Goal: Contribute content: Add original content to the website for others to see

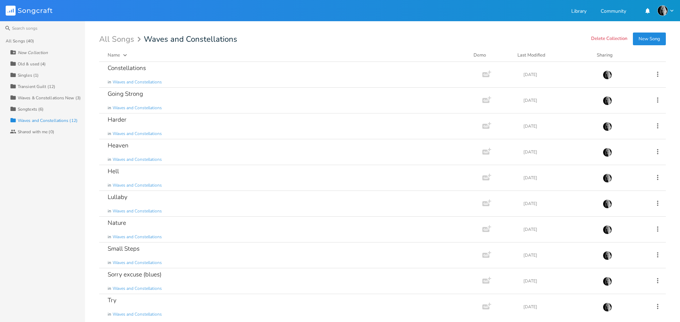
click at [42, 97] on div "Waves & Constellations New (3)" at bounding box center [49, 98] width 63 height 4
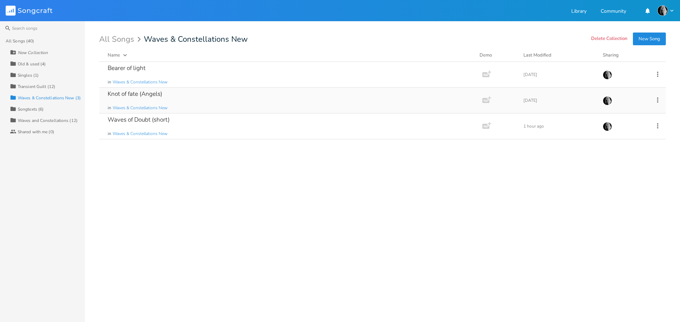
click at [145, 99] on div "Knot of fate (Angels) in Waves & Constellations New" at bounding box center [289, 100] width 363 height 25
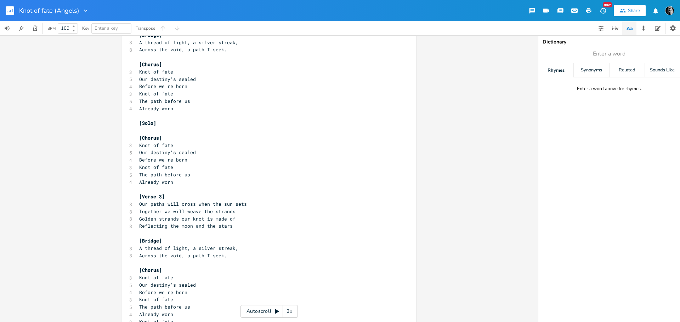
scroll to position [8, 0]
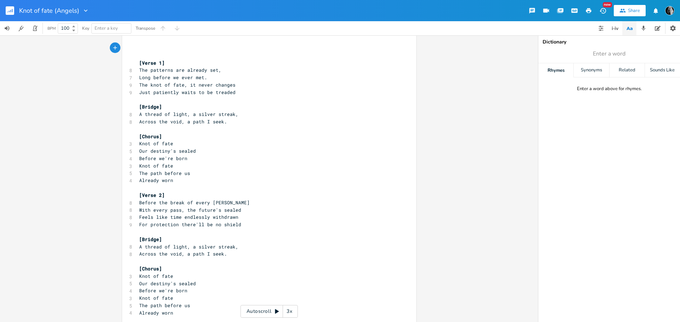
click at [9, 12] on icon "button" at bounding box center [9, 12] width 1 height 2
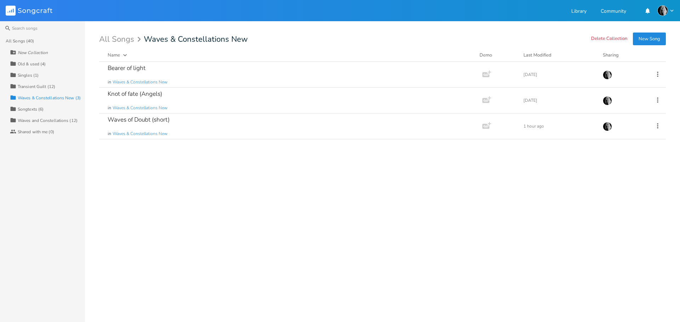
click at [24, 109] on div "Songtexts (6)" at bounding box center [31, 109] width 26 height 4
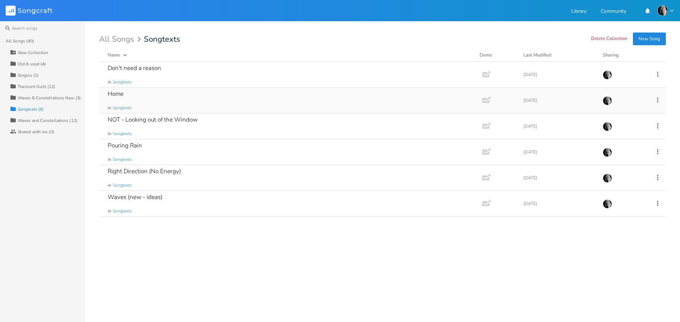
click at [249, 104] on div "Home in Songtexts" at bounding box center [289, 100] width 363 height 25
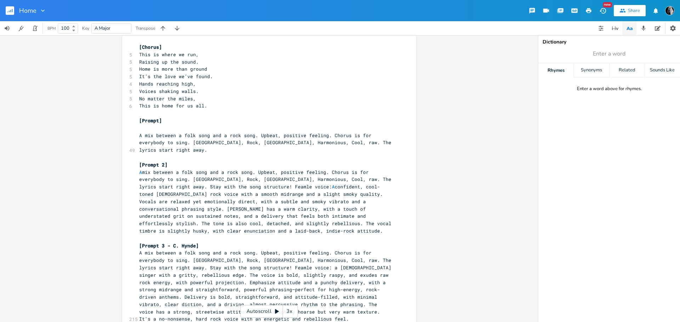
scroll to position [559, 0]
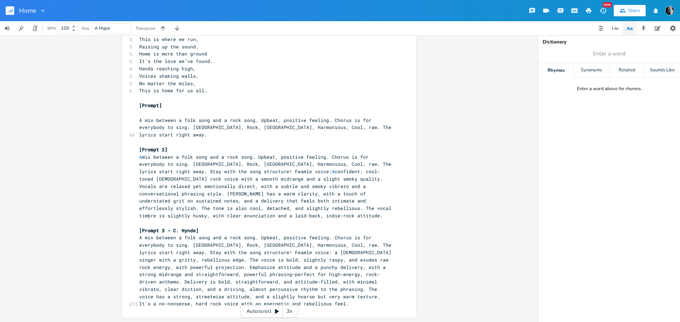
click at [10, 11] on rect "button" at bounding box center [10, 10] width 8 height 8
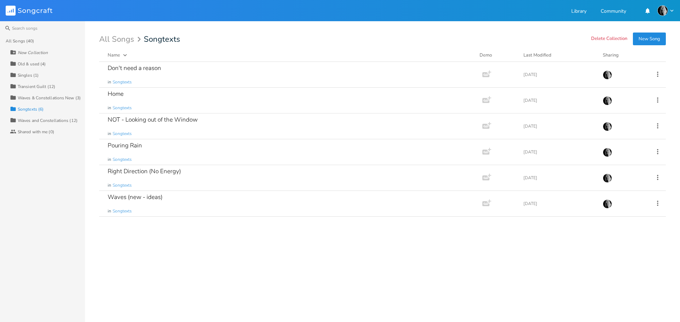
click at [40, 122] on div "Waves and Constellations (12)" at bounding box center [48, 121] width 60 height 4
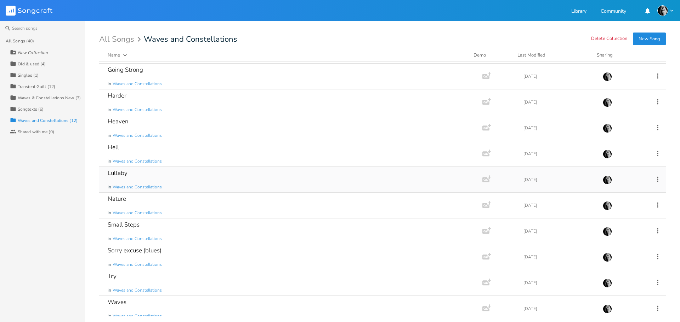
scroll to position [55, 0]
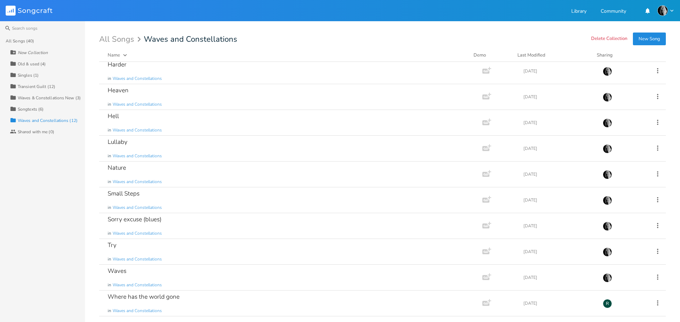
click at [31, 108] on div "Songtexts (6)" at bounding box center [31, 109] width 26 height 4
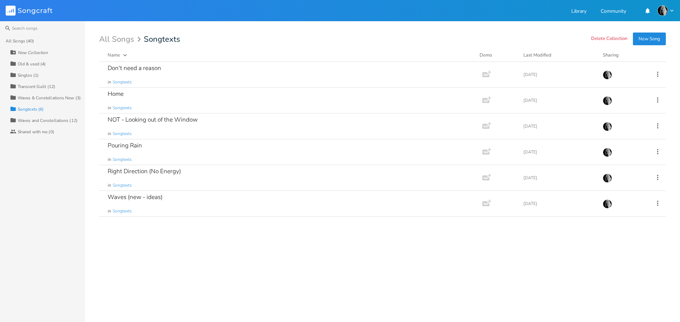
scroll to position [0, 0]
click at [652, 39] on button "New Song" at bounding box center [648, 39] width 33 height 13
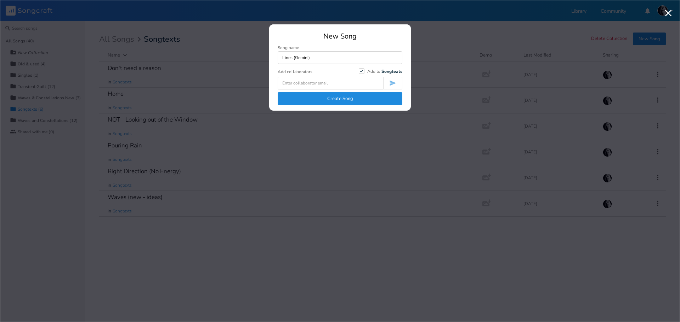
type input "Lines (Gemini)"
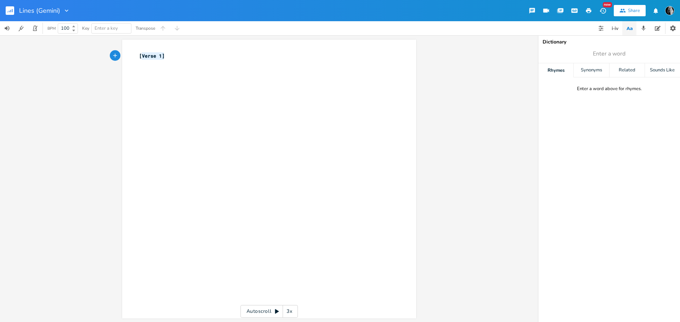
type textarea "[Verse 1]"
paste textarea
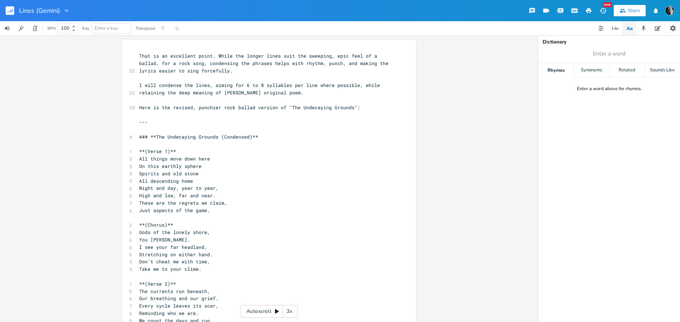
scroll to position [255, 0]
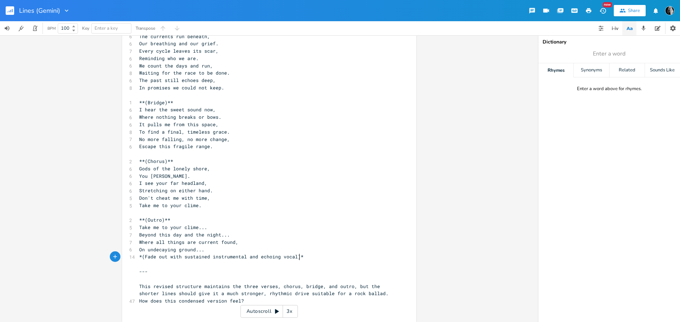
click at [309, 257] on pre "*(Fade out with sustained instrumental and echoing vocal)*" at bounding box center [266, 256] width 256 height 7
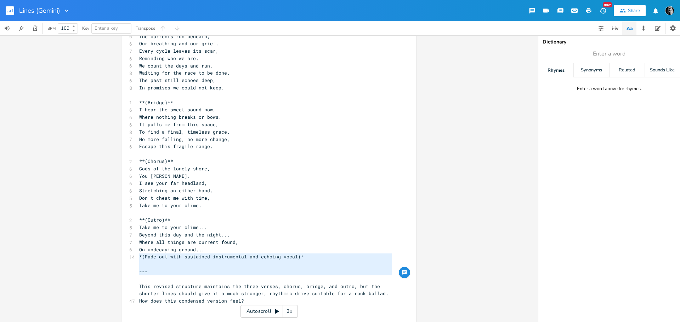
type textarea "*(Fade out with sustained instrumental and echoing vocal)* --- This revised str…"
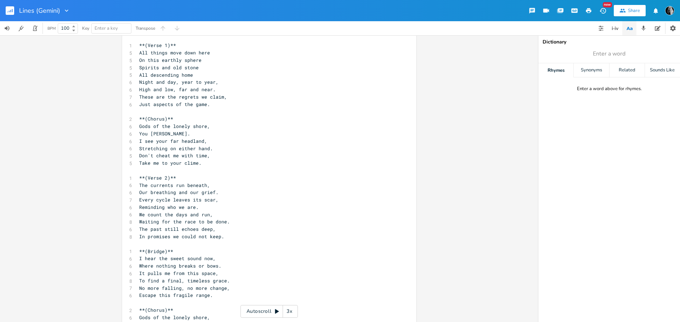
scroll to position [0, 0]
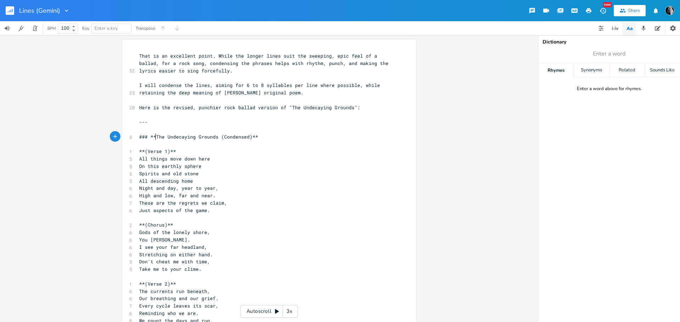
click at [154, 137] on span "### **The Undecaying Grounds (Condensed)**" at bounding box center [198, 137] width 119 height 6
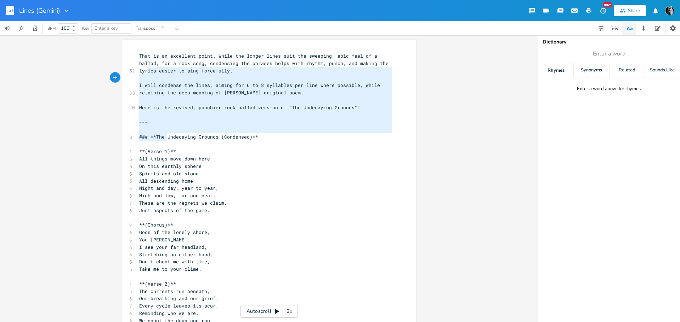
type textarea "That is an excellent point. While the longer lines suit the sweeping, epic feel…"
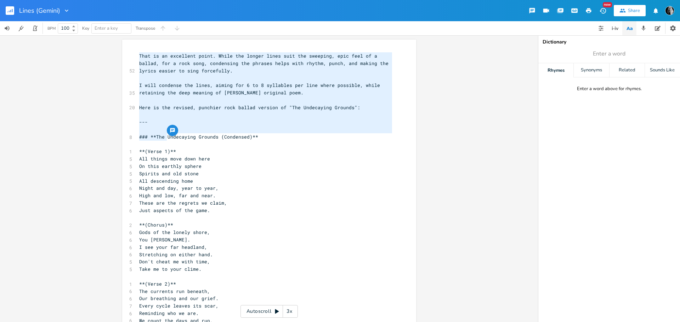
drag, startPoint x: 164, startPoint y: 137, endPoint x: 120, endPoint y: 56, distance: 92.6
click at [109, 56] on div "That is an excellent point. While the longer lines suit the sweeping, epic feel…" at bounding box center [269, 178] width 538 height 287
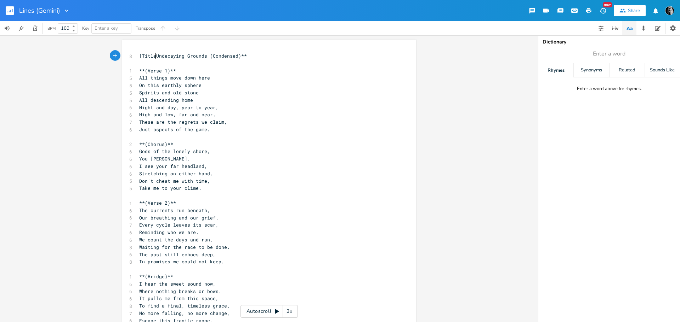
type textarea "[Title:"
type textarea "]"
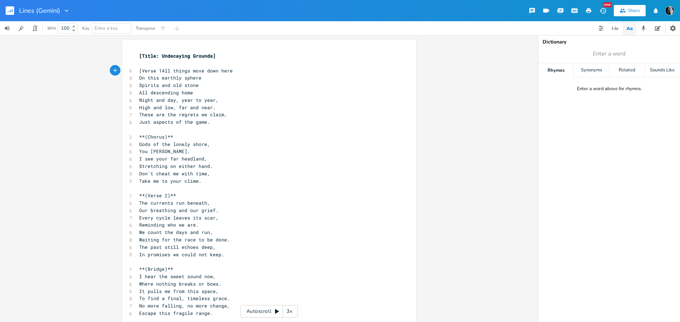
scroll to position [0, 19]
type textarea "[Verse 1}["
type textarea "]"
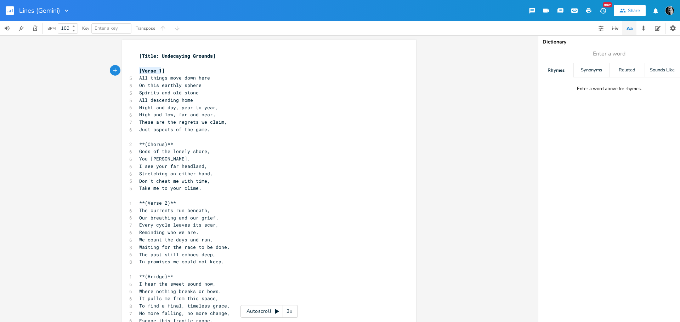
type textarea "[Verse 1]"
type textarea "**(Verse 2)**"
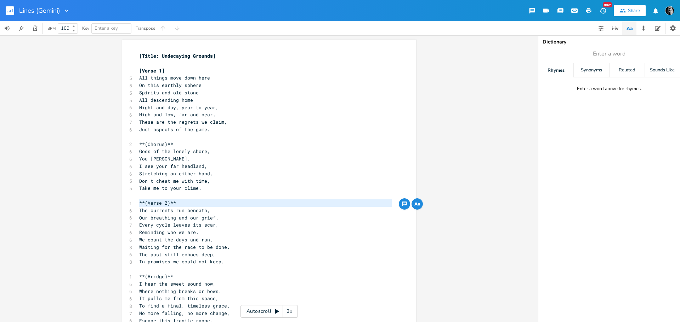
paste textarea
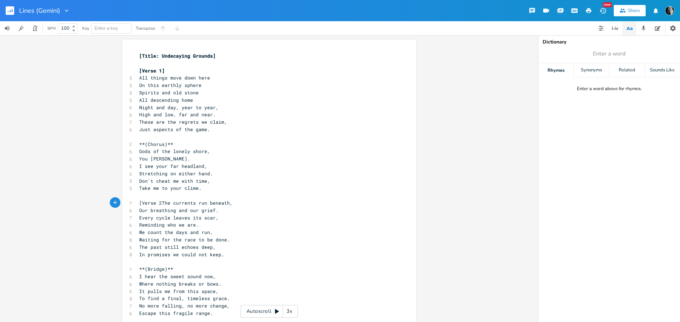
type textarea "2]"
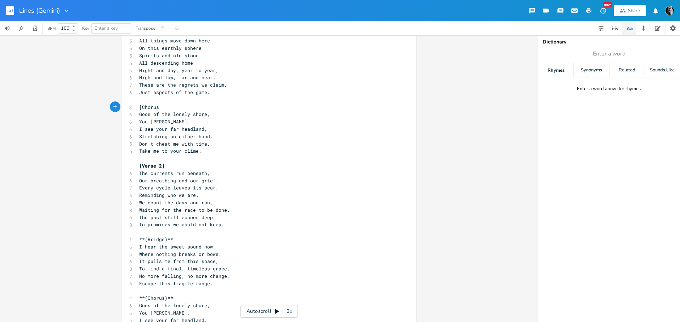
scroll to position [0, 17]
type textarea "[Chorus]"
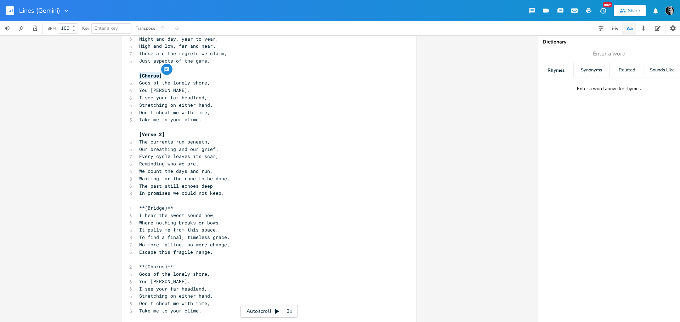
scroll to position [127, 0]
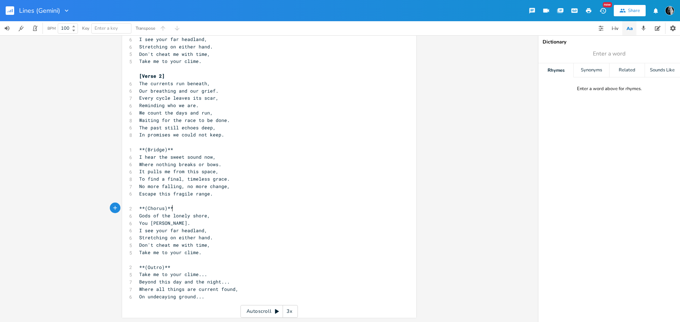
click at [183, 206] on pre "**(Chorus)**" at bounding box center [266, 208] width 256 height 7
type textarea "**(Chorus)**"
paste textarea
type textarea "**(Bridge)**"
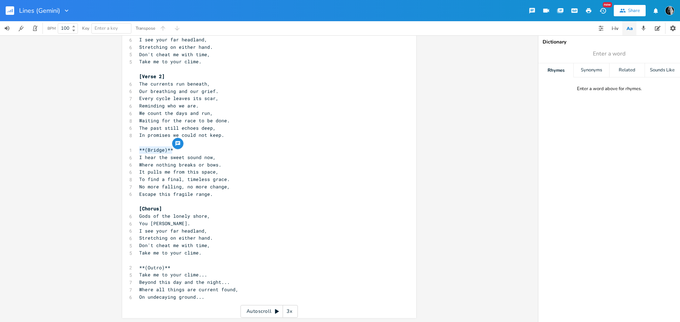
paste textarea
type textarea "Bridge"
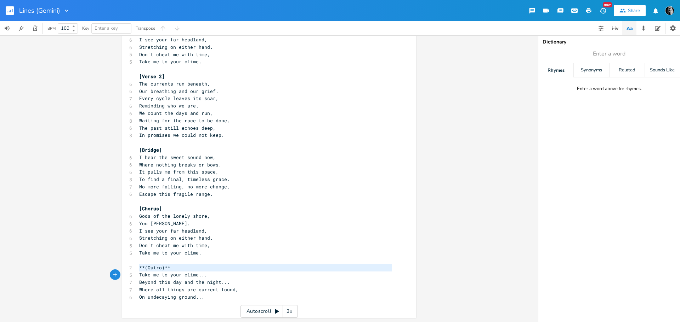
type textarea "**(Outro)**"
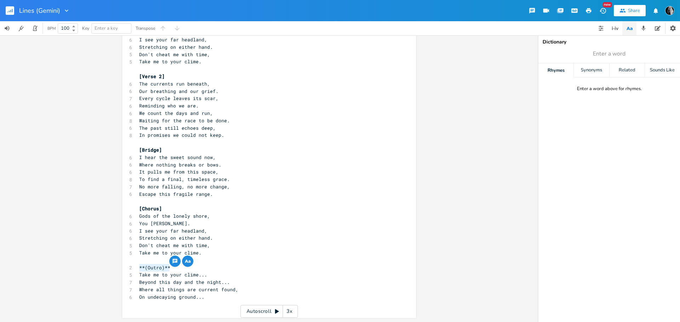
paste textarea
type textarea "Outro"
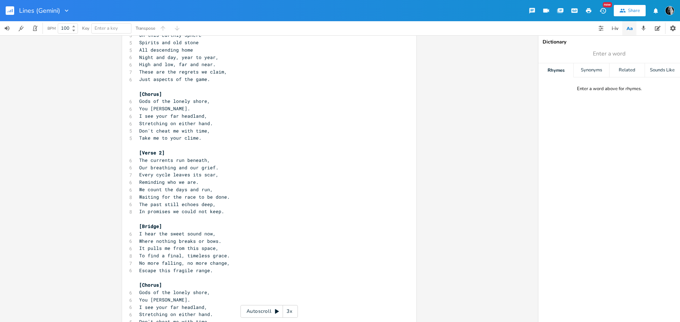
scroll to position [0, 0]
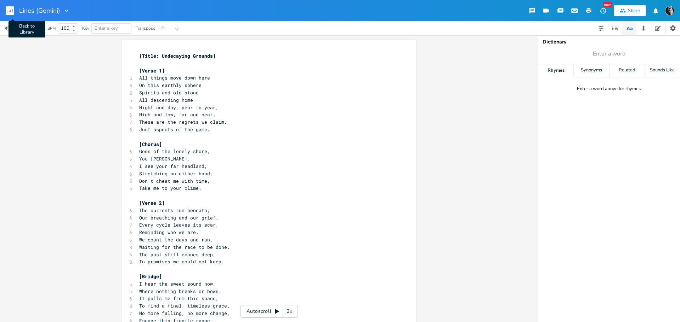
click at [8, 11] on rect "button" at bounding box center [10, 10] width 8 height 8
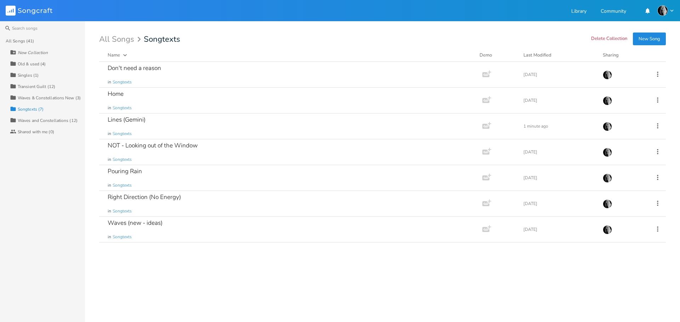
click at [639, 39] on button "New Song" at bounding box center [648, 39] width 33 height 13
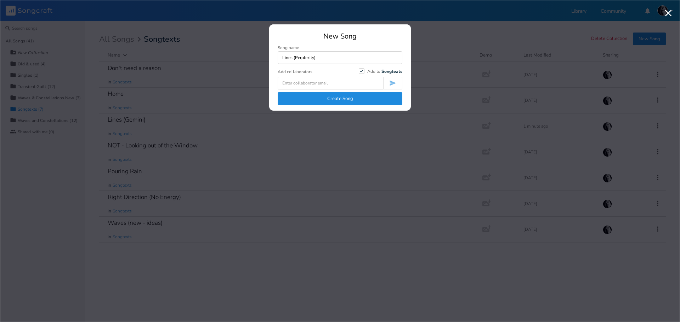
type input "Lines (Perplexity)"
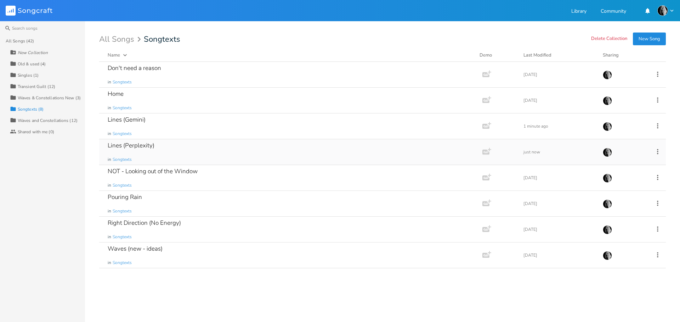
click at [178, 151] on div "Lines (Perplexity) in Songtexts" at bounding box center [289, 151] width 363 height 25
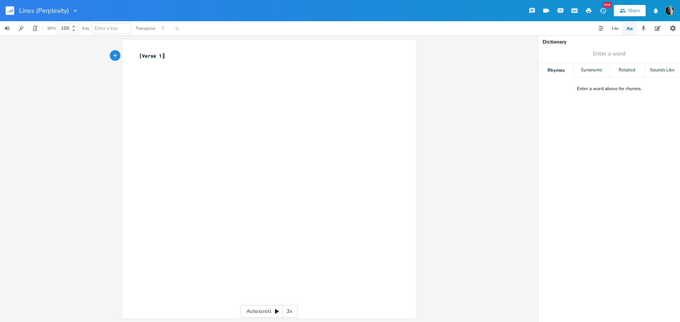
type textarea "[Verse 1]"
drag, startPoint x: 173, startPoint y: 58, endPoint x: 115, endPoint y: 59, distance: 57.7
click at [115, 59] on div "[Verse 1] x [Verse 1] ​ Autoscroll 3x" at bounding box center [269, 178] width 538 height 287
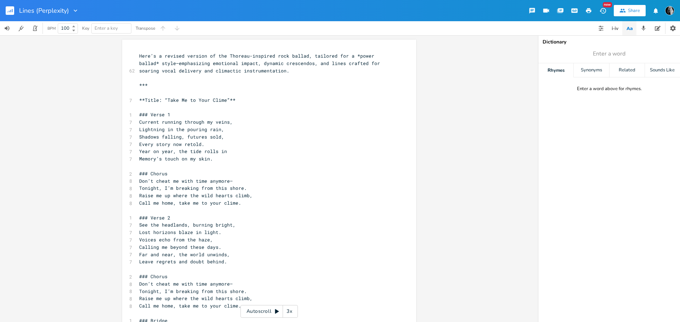
scroll to position [130, 0]
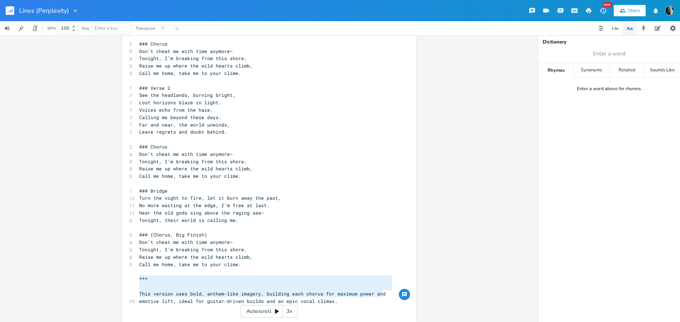
type textarea "*** This version uses bold, anthem-like imagery, building each chorus for maxim…"
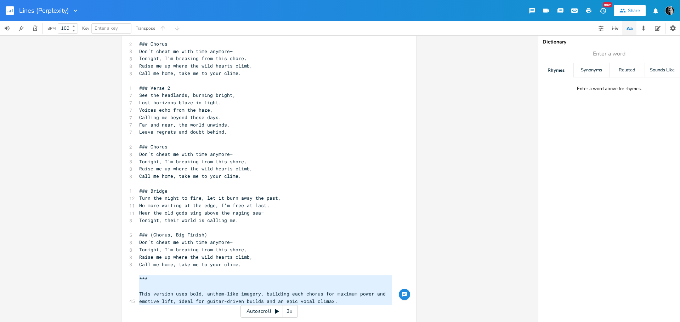
drag, startPoint x: 137, startPoint y: 278, endPoint x: 386, endPoint y: 310, distance: 251.9
click at [386, 310] on div "62 Here’s a revised version of the Thoreau-inspired rock ballad, tailored for a…" at bounding box center [266, 117] width 256 height 390
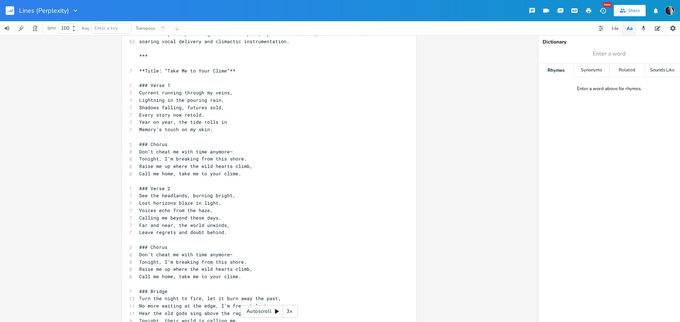
scroll to position [0, 0]
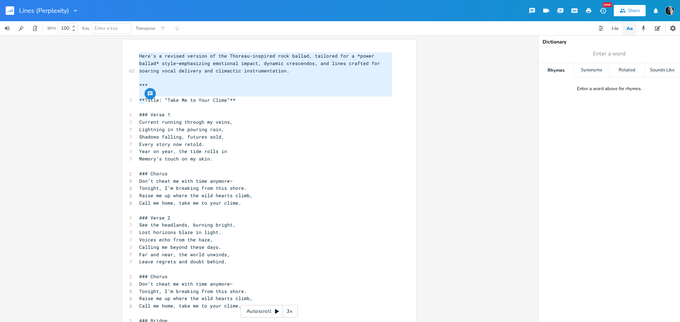
drag, startPoint x: 141, startPoint y: 100, endPoint x: 125, endPoint y: 53, distance: 49.3
click at [125, 53] on div "Here’s a revised version of the Thoreau-inspired rock ballad, tailored for a *p…" at bounding box center [269, 231] width 294 height 383
type textarea "("
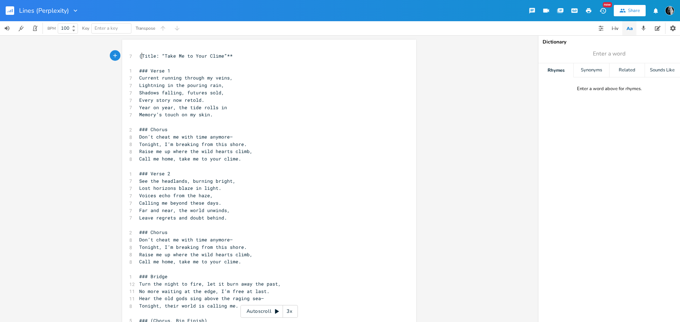
scroll to position [0, 1]
type textarea "[T"
type textarea ""]"
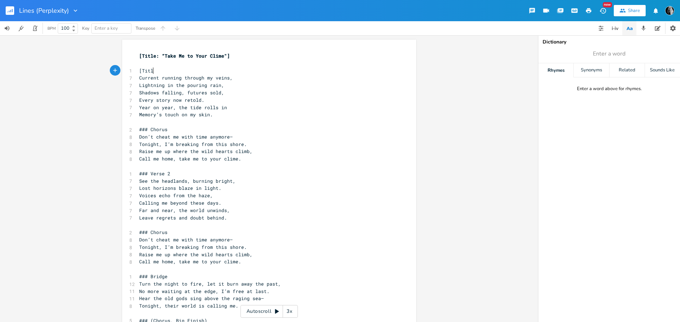
type textarea "[Title"
type textarea "[Verse 1]"
type textarea "### Verse 2"
drag, startPoint x: 136, startPoint y: 175, endPoint x: 168, endPoint y: 173, distance: 31.9
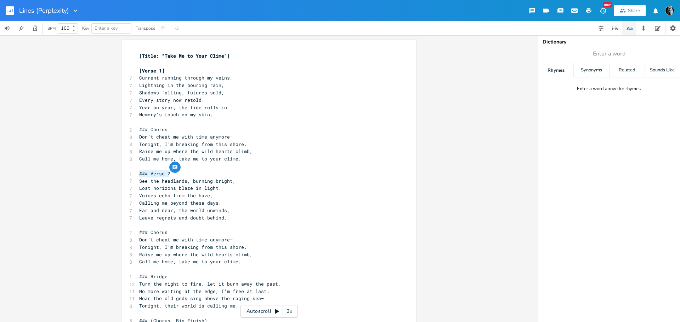
click at [168, 173] on pre "### Verse 2" at bounding box center [266, 173] width 256 height 7
paste textarea
type textarea "2"
drag, startPoint x: 166, startPoint y: 131, endPoint x: 136, endPoint y: 130, distance: 29.4
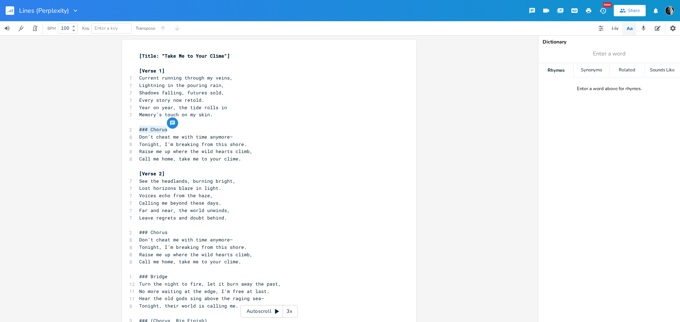
click at [138, 130] on pre "### Chorus" at bounding box center [266, 129] width 256 height 7
type textarea "[CHorus]"
click at [144, 131] on span "[CHorus]" at bounding box center [150, 129] width 23 height 6
type textarea "h"
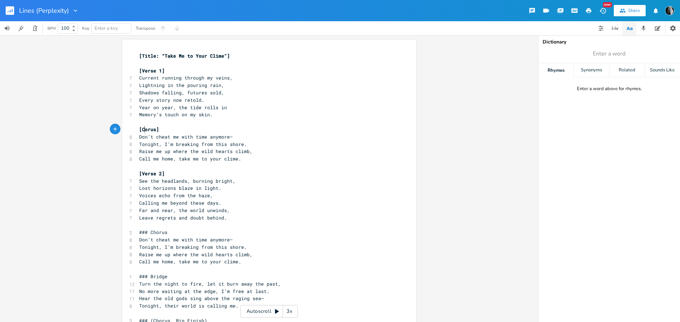
scroll to position [0, 2]
type textarea "[Chorus]"
drag, startPoint x: 174, startPoint y: 132, endPoint x: 136, endPoint y: 132, distance: 37.9
click at [138, 132] on pre "[Chorus]" at bounding box center [266, 129] width 256 height 7
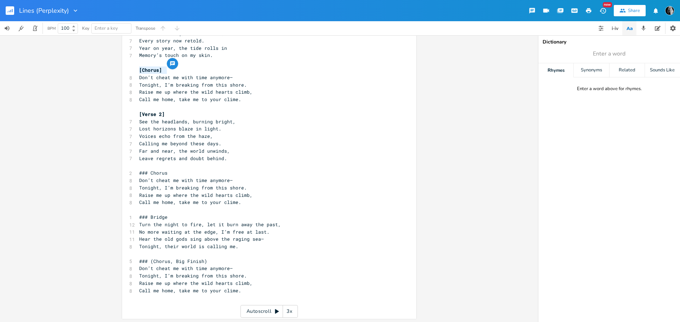
scroll to position [61, 0]
type textarea "### Chorus"
drag, startPoint x: 174, startPoint y: 173, endPoint x: 135, endPoint y: 173, distance: 39.6
click at [135, 173] on div "### Chorus x [Title: “Take Me to Your Clime"] ​ [Verse 1] 7 Current running thr…" at bounding box center [269, 148] width 294 height 339
type textarea "### (Chorus, Big Finish)"
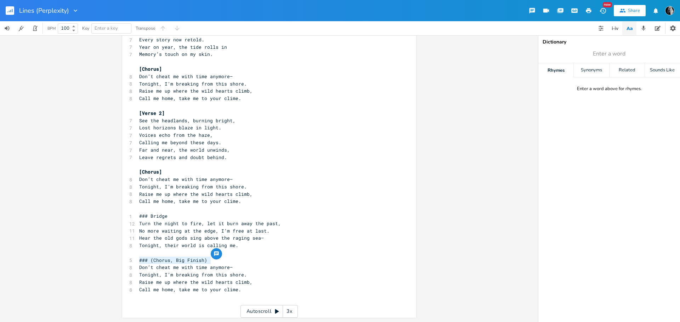
drag, startPoint x: 210, startPoint y: 261, endPoint x: 136, endPoint y: 259, distance: 74.0
click at [138, 259] on pre "### (Chorus, Big Finish)" at bounding box center [266, 260] width 256 height 7
paste textarea
type textarea "### Bridge"
drag, startPoint x: 176, startPoint y: 215, endPoint x: 138, endPoint y: 217, distance: 37.5
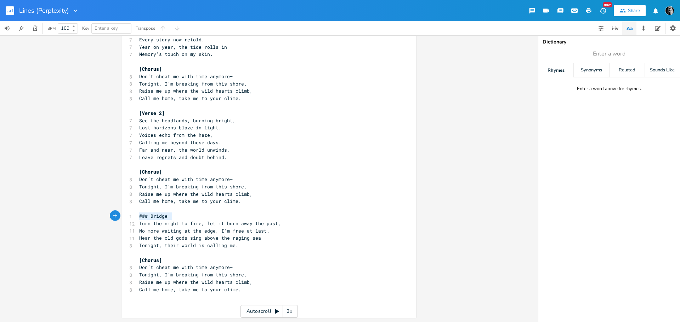
click at [138, 217] on pre "### Bridge" at bounding box center [266, 216] width 256 height 7
paste textarea
click at [150, 217] on span "[Chorus]" at bounding box center [150, 216] width 23 height 6
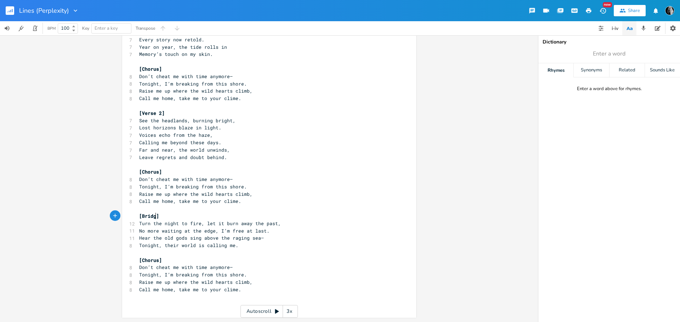
type textarea "Bridge"
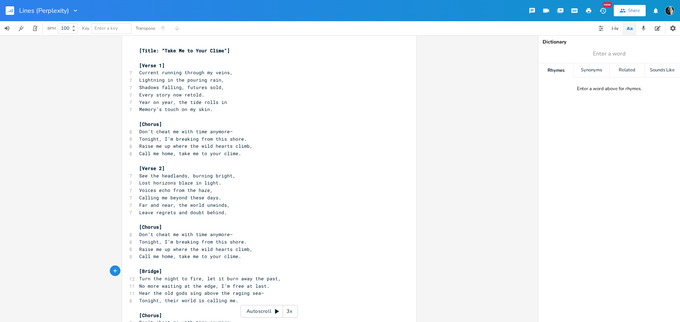
scroll to position [0, 0]
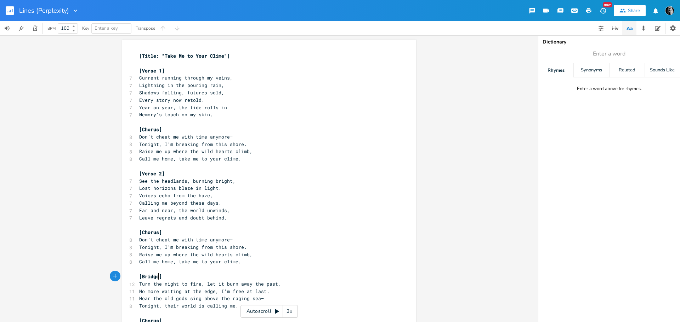
click at [228, 159] on span "Call me home, take me to your clime." at bounding box center [190, 159] width 102 height 6
type textarea "clime"
click at [254, 154] on icon "button" at bounding box center [255, 153] width 2 height 2
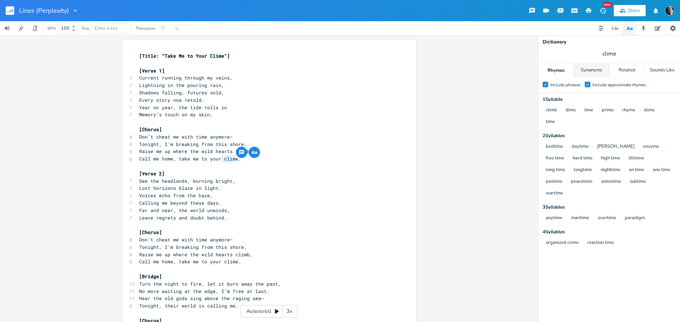
click at [583, 71] on div "Synonyms" at bounding box center [590, 70] width 35 height 14
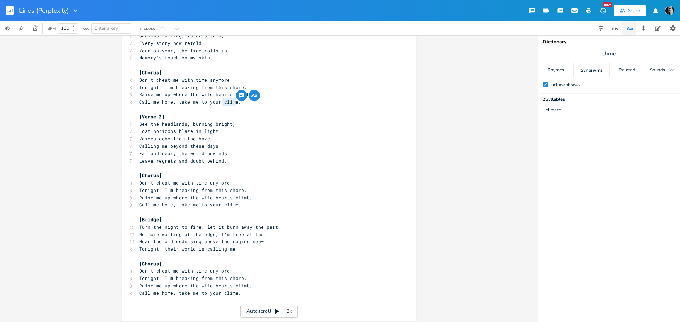
scroll to position [61, 0]
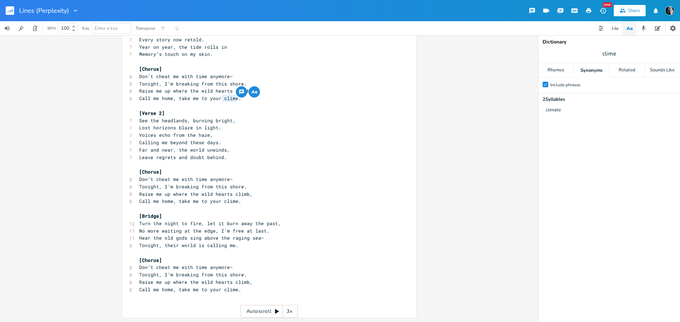
click at [223, 143] on pre "Calling me beyond these days." at bounding box center [266, 142] width 256 height 7
click at [228, 150] on span "Far and near, the world unwinds," at bounding box center [184, 150] width 91 height 6
click at [225, 158] on span "Leave regrets and doubt behind." at bounding box center [183, 157] width 88 height 6
click at [264, 200] on pre "Call me home, take me to your clime." at bounding box center [266, 201] width 256 height 7
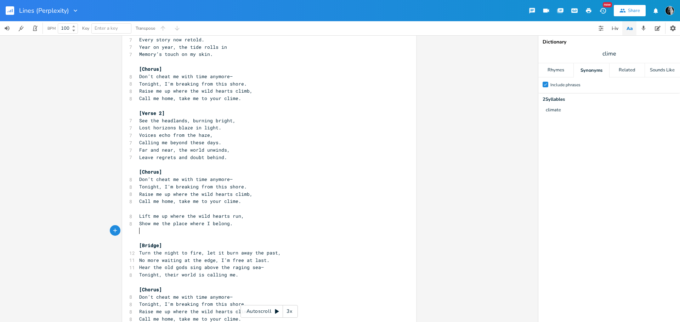
paste textarea "Carry me where dreams can rise."
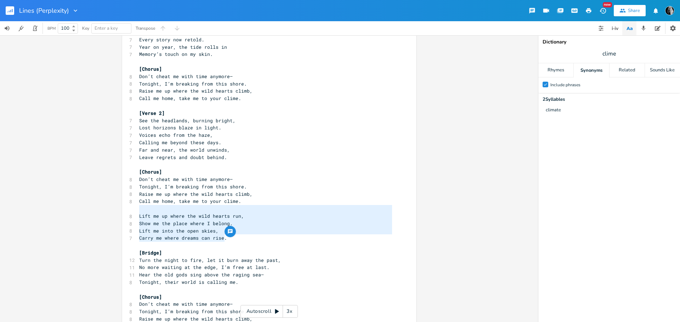
type textarea "Lift me up where the wild hearts run, Show me the place where I belong. Lift me…"
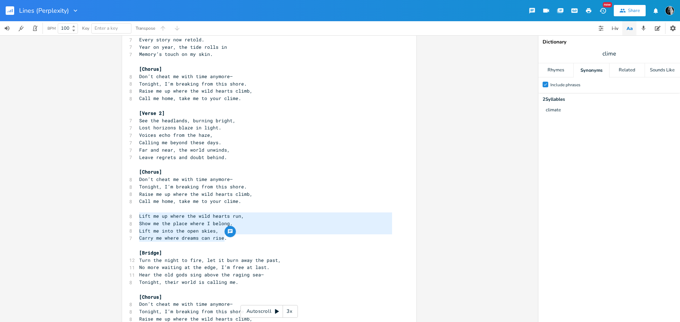
click at [264, 182] on pre "Don’t cheat me with time anymore—" at bounding box center [266, 179] width 256 height 7
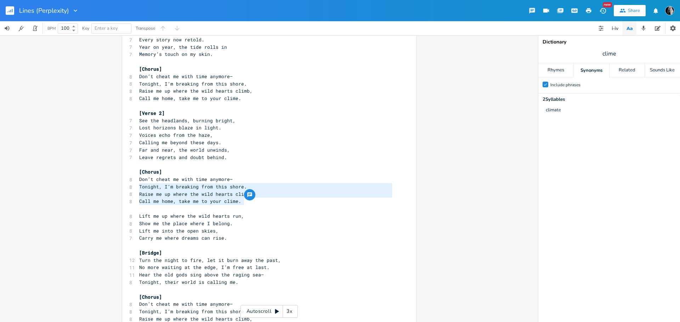
type textarea "Don’t cheat me with time anymore— Tonight, I’m breaking from this shore. Raise …"
drag, startPoint x: 242, startPoint y: 201, endPoint x: 133, endPoint y: 183, distance: 110.5
click at [133, 183] on div "Don’t cheat me with time anymore— Tonight, I’m breaking from this shore. Raise …" at bounding box center [269, 167] width 294 height 376
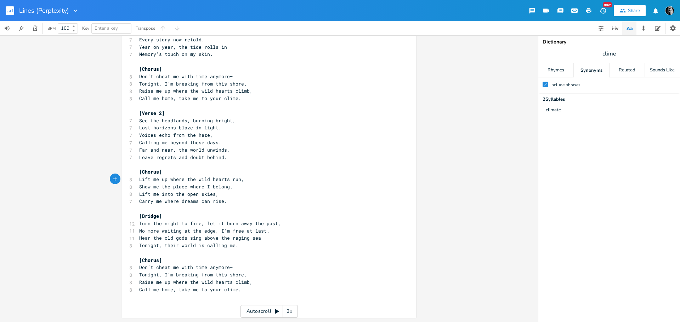
type textarea "Lift me up where the wild hearts run, Show me the place where I belong. Lift me…"
click at [228, 201] on pre "Carry me where dreams can rise." at bounding box center [266, 201] width 256 height 7
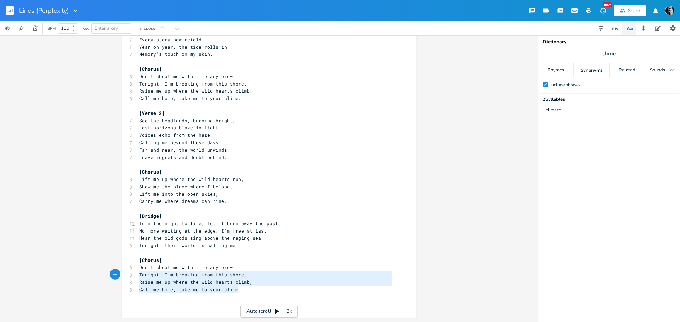
type textarea "Don’t cheat me with time anymore— Tonight, I’m breaking from this shore. Raise …"
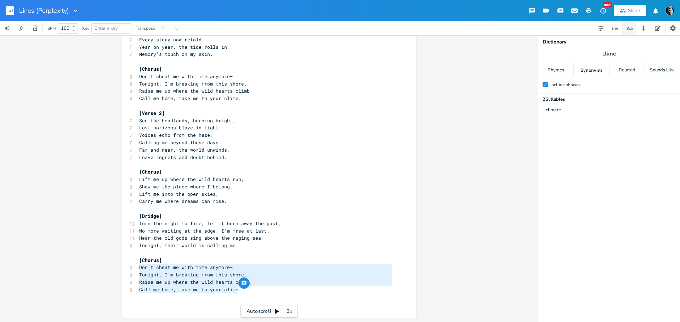
drag, startPoint x: 237, startPoint y: 292, endPoint x: 130, endPoint y: 269, distance: 109.9
click at [130, 269] on div "Don’t cheat me with time anymore— Tonight, I’m breaking from this shore. Raise …" at bounding box center [269, 148] width 294 height 339
paste textarea
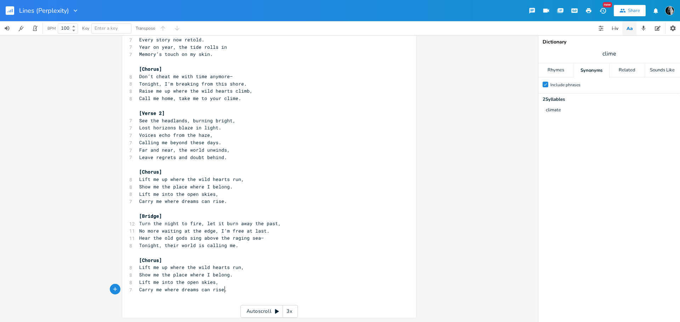
scroll to position [0, 0]
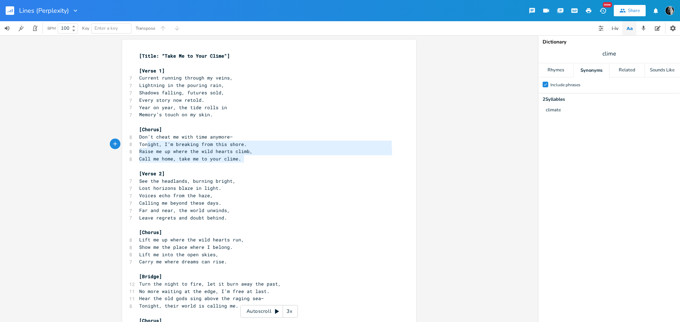
type textarea "Don’t cheat me with time anymore— Tonight, I’m breaking from this shore. Raise …"
drag, startPoint x: 213, startPoint y: 156, endPoint x: 134, endPoint y: 138, distance: 81.4
click at [134, 138] on div "Don’t cheat me with time anymore— Tonight, I’m breaking from this shore. Raise …" at bounding box center [269, 209] width 294 height 339
paste textarea
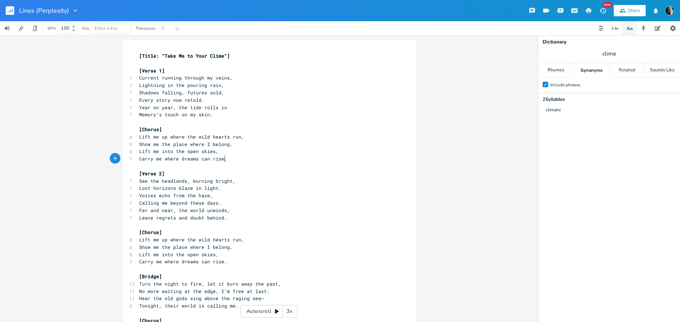
click at [295, 103] on pre "Every story now retold." at bounding box center [266, 100] width 256 height 7
type textarea "Title: “Take Me to Your Clime""
drag, startPoint x: 223, startPoint y: 55, endPoint x: 141, endPoint y: 56, distance: 81.8
click at [141, 56] on span "[Title: “Take Me to Your Clime"]" at bounding box center [184, 56] width 91 height 6
click at [238, 72] on pre "[Verse 1]" at bounding box center [266, 70] width 256 height 7
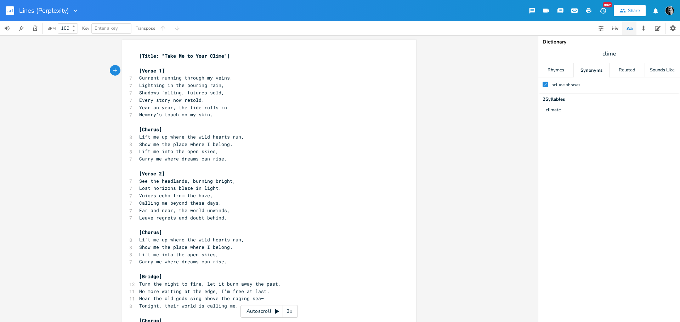
type textarea "[Title: “Take Me to Your Clime"]"
drag, startPoint x: 245, startPoint y: 58, endPoint x: 111, endPoint y: 55, distance: 134.5
click at [111, 55] on div "[Title: “Take Me to Your Clime"] x [Title: “Take Me to Your Clime"] ​ [Verse 1]…" at bounding box center [269, 178] width 538 height 287
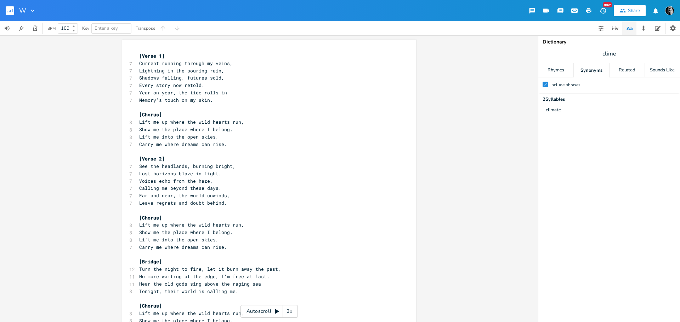
type input "Wh"
click at [35, 12] on icon "button" at bounding box center [36, 10] width 7 height 7
click at [40, 19] on span "Edit Rename" at bounding box center [43, 20] width 22 height 5
type input "Lines (Perplexity)"
click at [10, 8] on rect "button" at bounding box center [10, 10] width 8 height 8
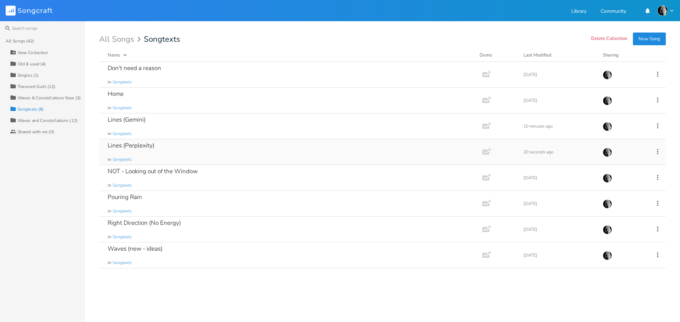
click at [213, 164] on div "Lines (Perplexity) in Songtexts" at bounding box center [289, 151] width 363 height 25
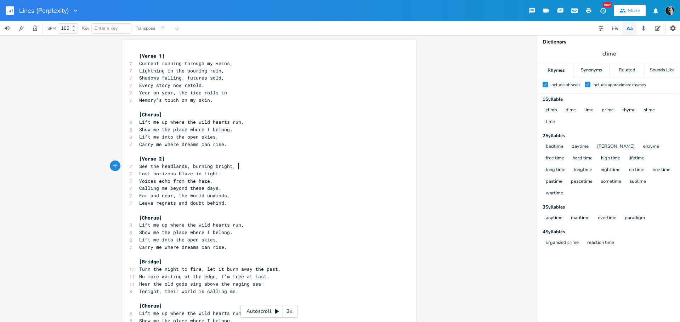
click at [282, 168] on pre "See the headlands, burning bright," at bounding box center [266, 166] width 256 height 7
type textarea "[Lorem 7] Ipsumdo sitamet consect ad elits, Doeiusmod te inc utlabor etdo, Magn…"
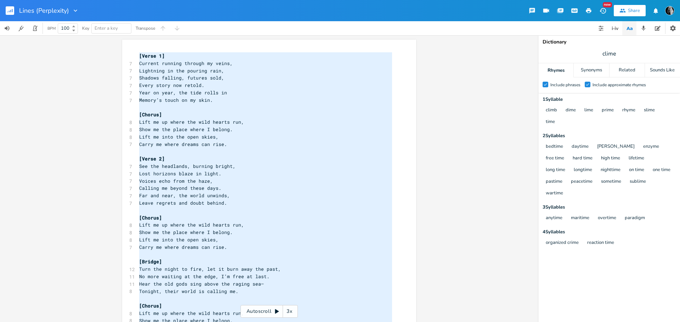
scroll to position [42, 0]
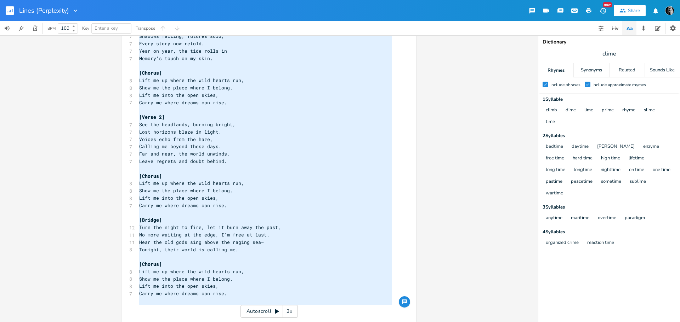
click at [7, 8] on rect "button" at bounding box center [10, 10] width 8 height 8
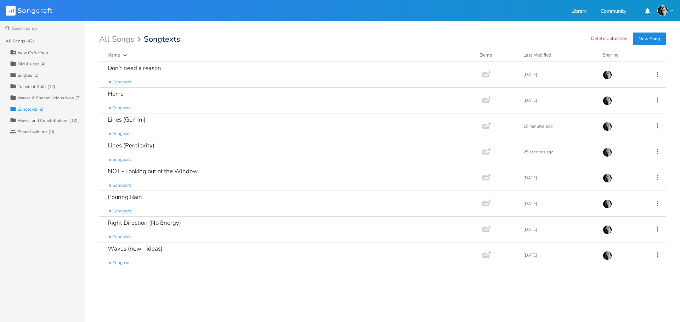
click at [46, 95] on div "Collection Waves & Constellations New (3)" at bounding box center [47, 97] width 75 height 11
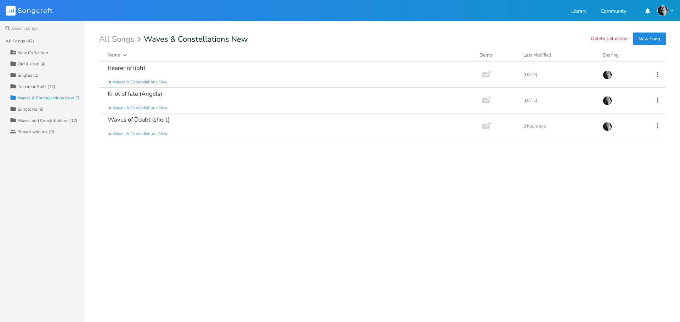
click at [640, 39] on button "New Song" at bounding box center [648, 39] width 33 height 13
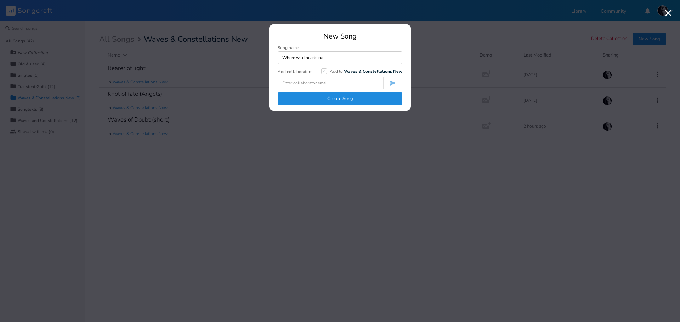
type input "Where wild hearts run"
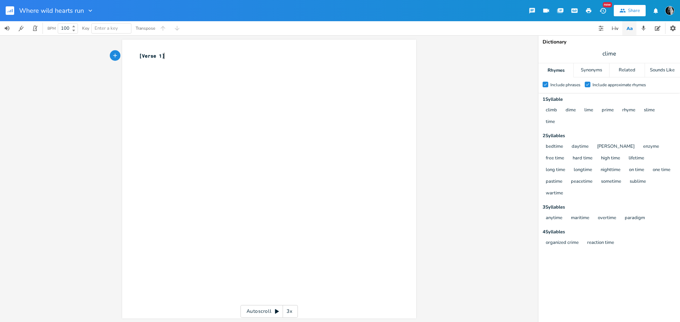
type textarea "[Verse 1]"
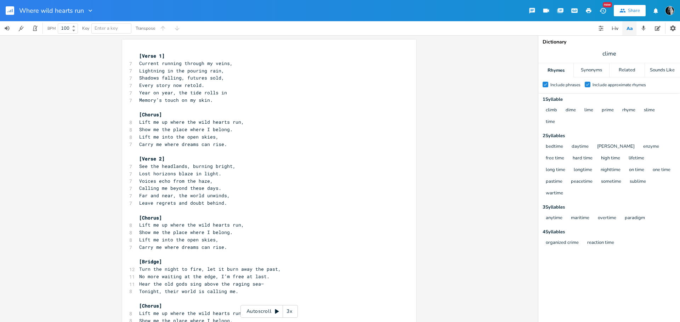
scroll to position [42, 0]
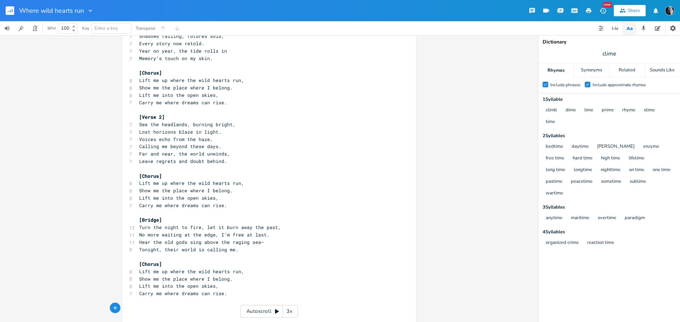
click at [11, 9] on rect "button" at bounding box center [10, 10] width 8 height 8
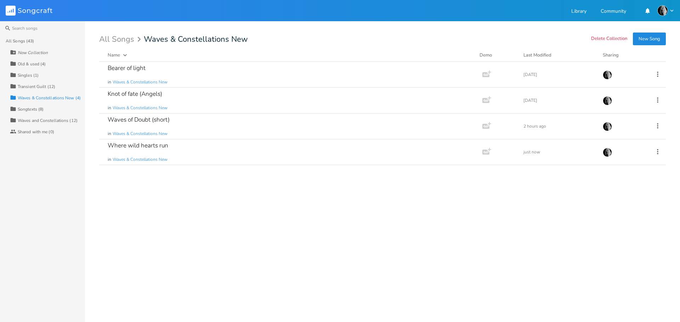
click at [36, 108] on div "Songtexts (8)" at bounding box center [31, 109] width 26 height 4
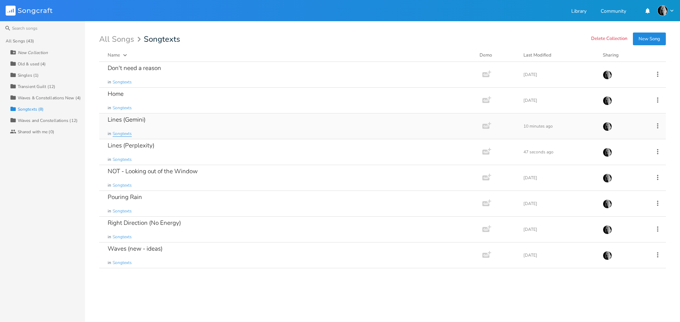
click at [130, 135] on span "Songtexts" at bounding box center [122, 134] width 19 height 6
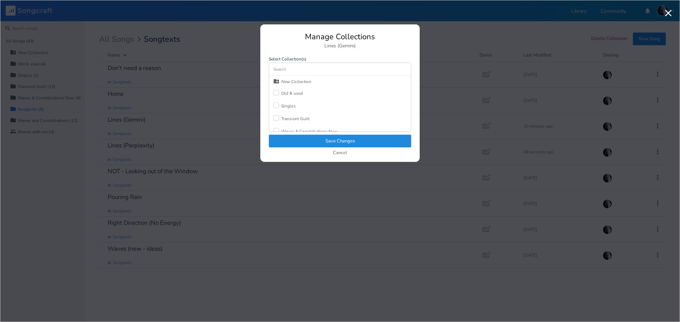
drag, startPoint x: 293, startPoint y: 94, endPoint x: 299, endPoint y: 102, distance: 10.3
click at [293, 94] on div "Old & used" at bounding box center [292, 93] width 22 height 4
drag, startPoint x: 293, startPoint y: 111, endPoint x: 304, endPoint y: 124, distance: 16.6
click at [293, 111] on div "Songtexts" at bounding box center [290, 112] width 19 height 4
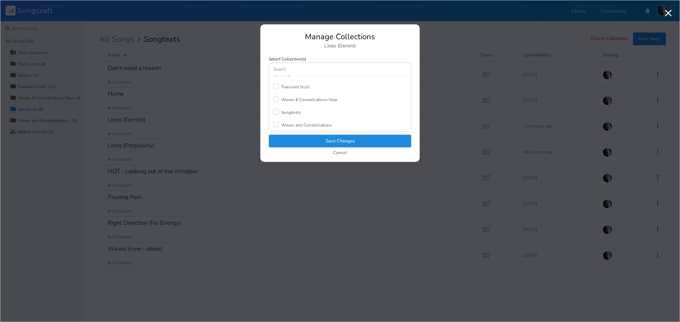
click at [305, 139] on button "Save Changes" at bounding box center [340, 141] width 142 height 13
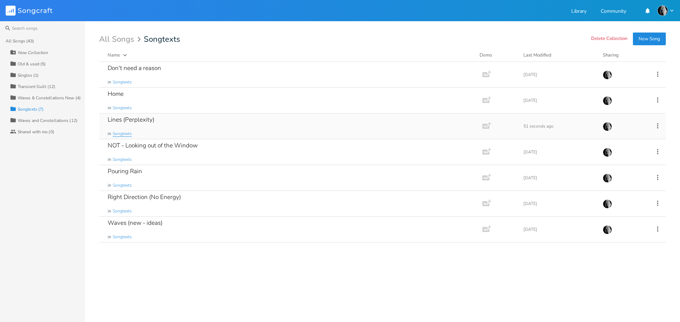
click at [124, 135] on span "Songtexts" at bounding box center [122, 134] width 19 height 6
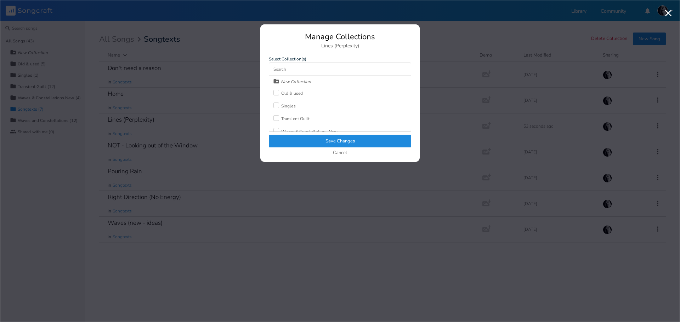
click at [276, 90] on div "Old & used" at bounding box center [287, 93] width 29 height 13
click at [282, 114] on div "Songtexts" at bounding box center [290, 112] width 19 height 4
click at [308, 143] on button "Save Changes" at bounding box center [340, 141] width 142 height 13
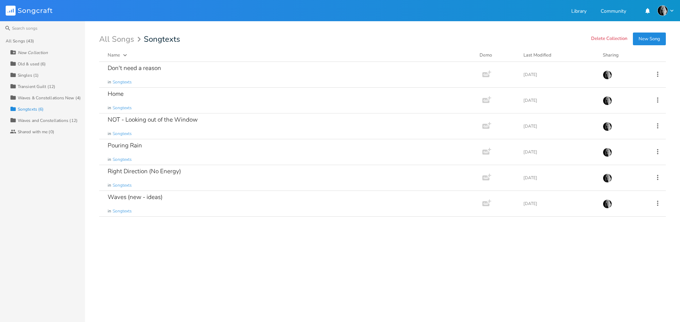
click at [34, 96] on div "Waves & Constellations New (4)" at bounding box center [49, 98] width 63 height 4
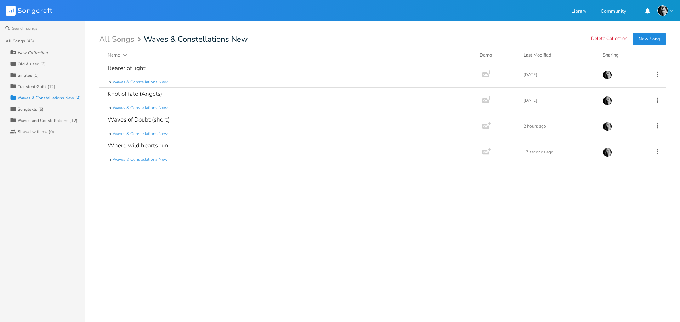
click at [241, 219] on div "Bearer of light in Waves & Constellations New Add Demo [DATE] Knot of fate (Ang…" at bounding box center [382, 189] width 566 height 255
click at [235, 155] on div "Where wild hearts run in Waves & Constellations New" at bounding box center [289, 151] width 363 height 25
